Goal: Navigation & Orientation: Find specific page/section

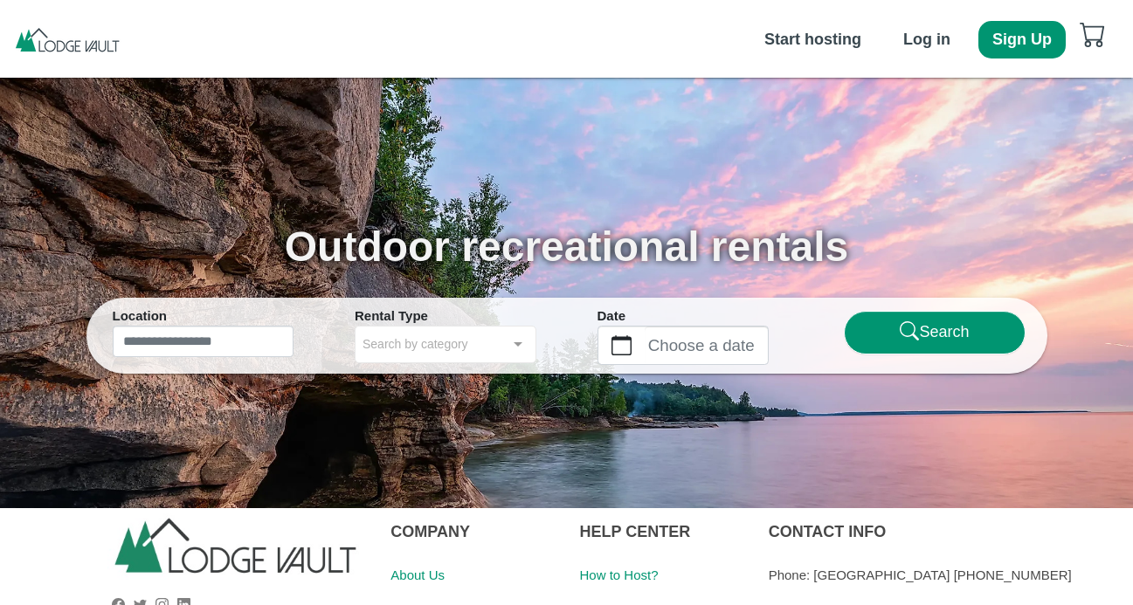
scroll to position [68, 0]
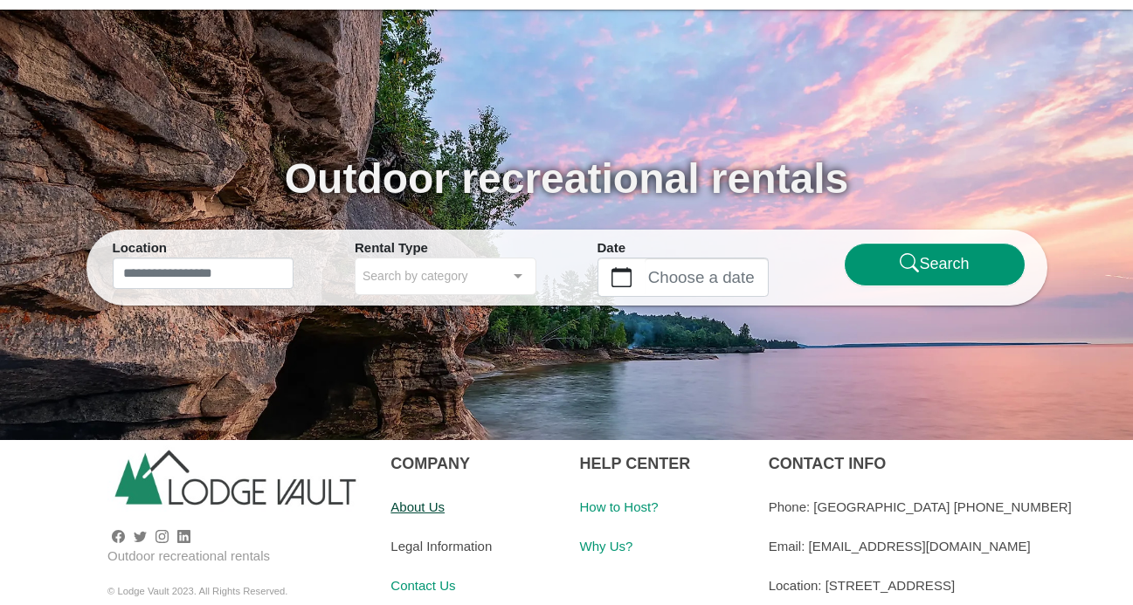
click at [438, 504] on link "About Us" at bounding box center [417, 507] width 54 height 15
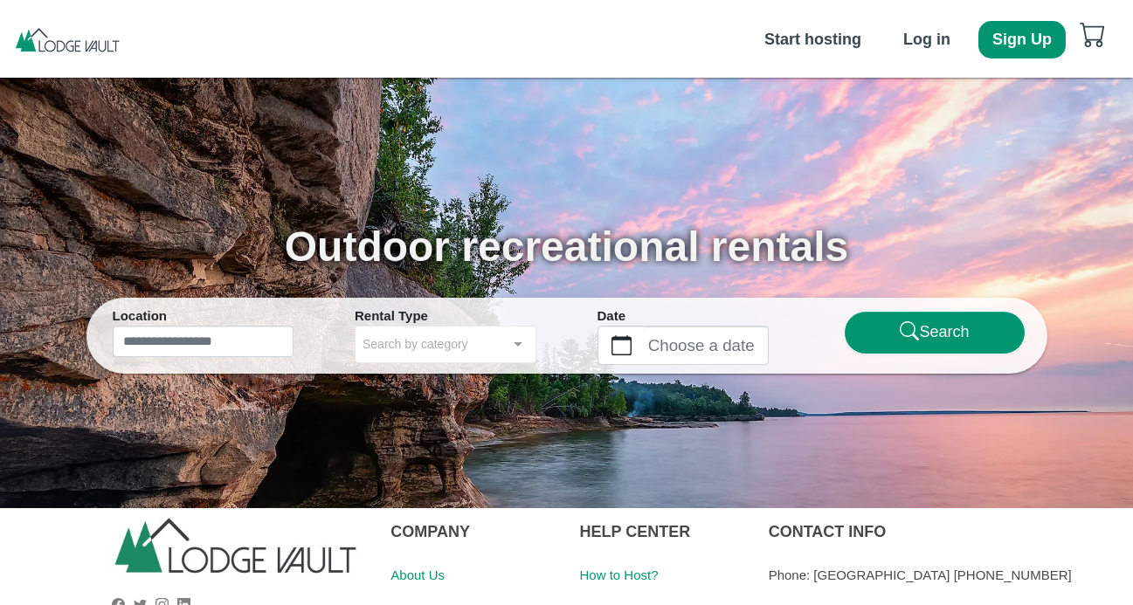
click at [101, 51] on img at bounding box center [67, 39] width 108 height 26
